Goal: Information Seeking & Learning: Learn about a topic

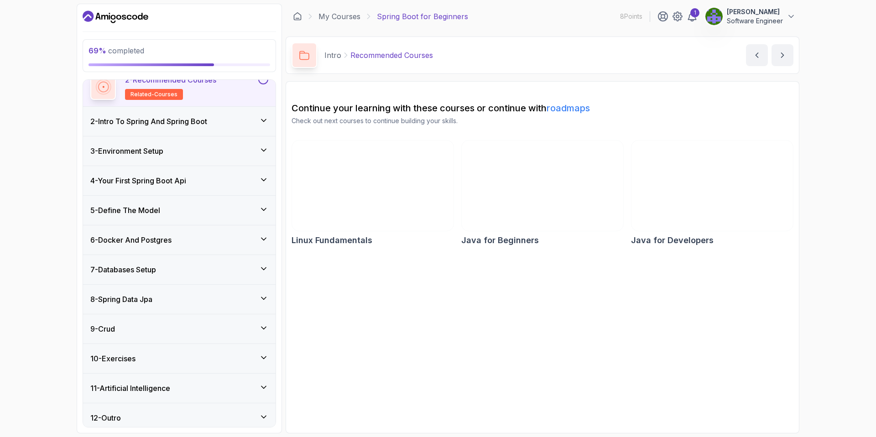
scroll to position [85, 0]
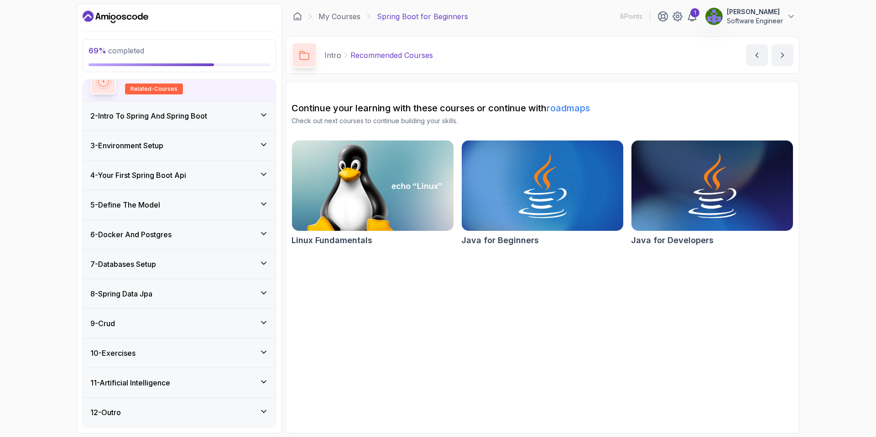
click at [267, 381] on icon at bounding box center [263, 381] width 9 height 9
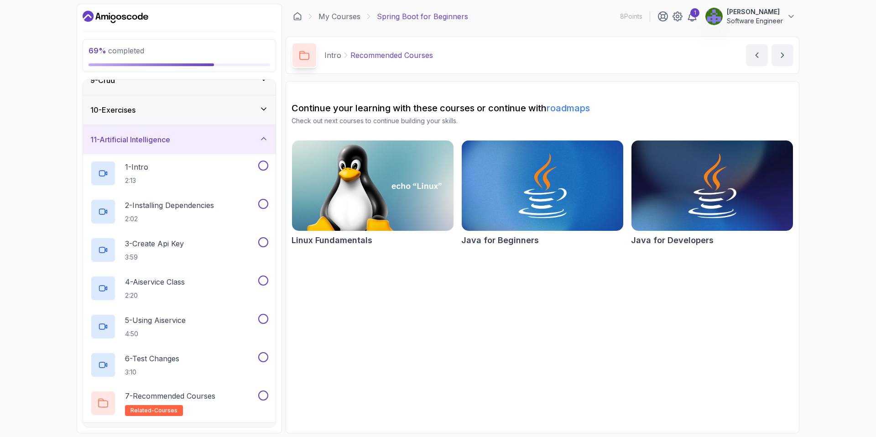
scroll to position [276, 0]
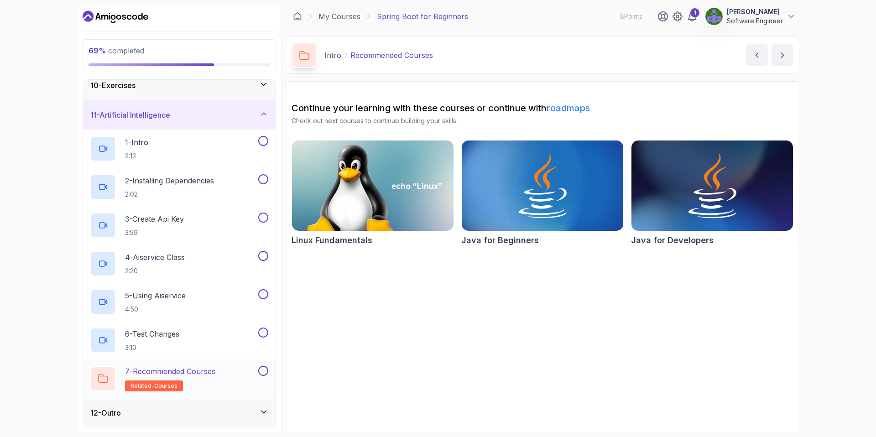
click at [222, 374] on div "7 - Recommended Courses related-courses" at bounding box center [173, 379] width 166 height 26
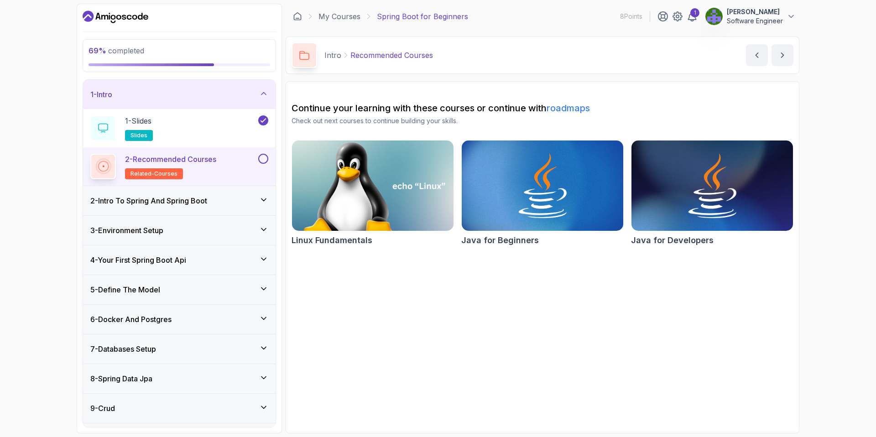
click at [432, 213] on img at bounding box center [373, 185] width 170 height 95
